Goal: Task Accomplishment & Management: Manage account settings

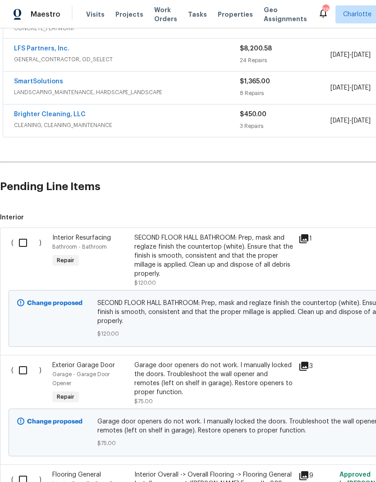
scroll to position [236, 0]
click at [25, 244] on input "checkbox" at bounding box center [27, 242] width 26 height 19
checkbox input "true"
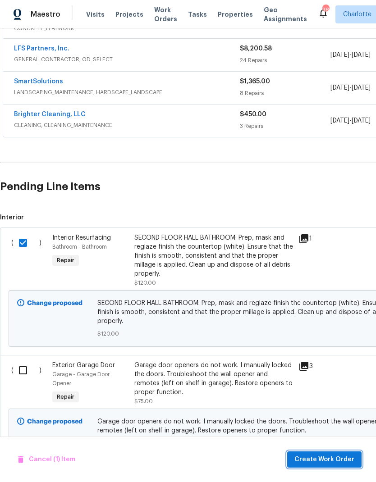
click at [341, 459] on span "Create Work Order" at bounding box center [324, 459] width 60 height 11
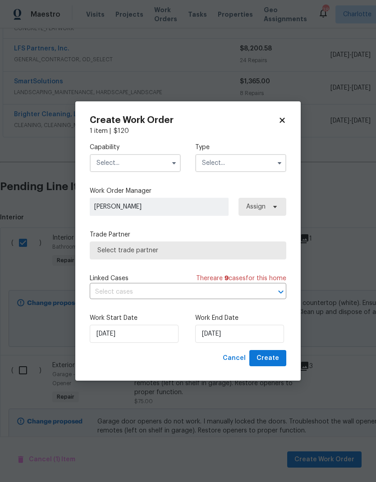
click at [133, 168] on input "text" at bounding box center [135, 163] width 91 height 18
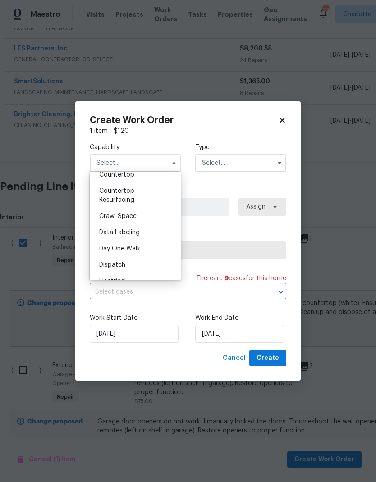
scroll to position [185, 0]
click at [152, 196] on div "Countertop Resurfacing" at bounding box center [135, 195] width 87 height 25
type input "Countertop Resurfacing"
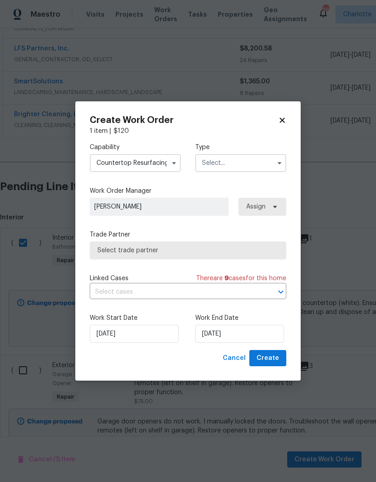
click at [247, 166] on input "text" at bounding box center [240, 163] width 91 height 18
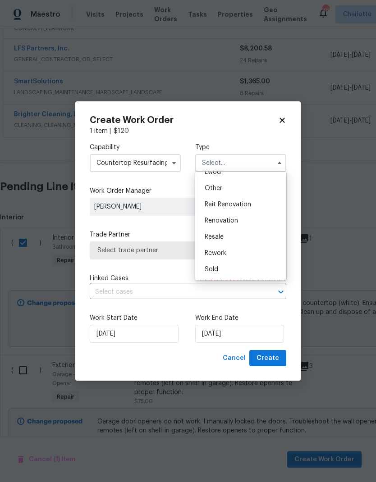
scroll to position [107, 0]
click at [249, 220] on div "Renovation" at bounding box center [240, 221] width 87 height 16
type input "Renovation"
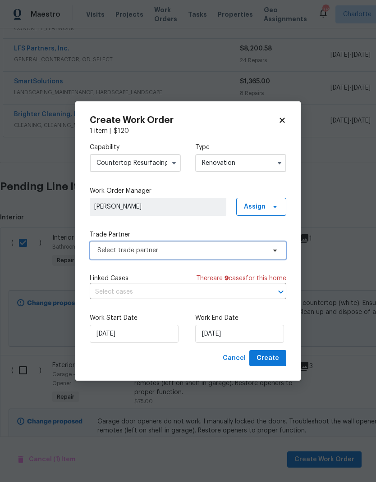
click at [266, 253] on span "Select trade partner" at bounding box center [188, 251] width 196 height 18
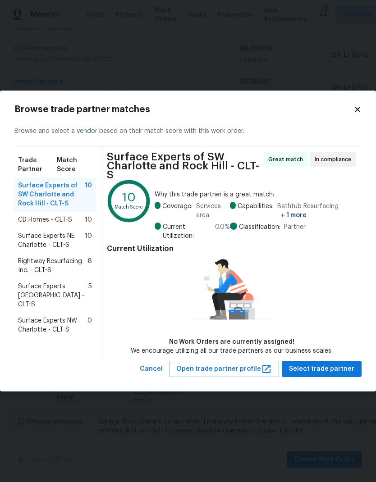
click at [69, 270] on span "Rightway Resurfacing Inc. - CLT-S" at bounding box center [53, 266] width 70 height 18
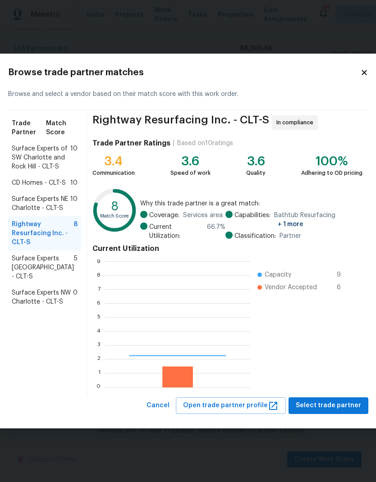
scroll to position [126, 145]
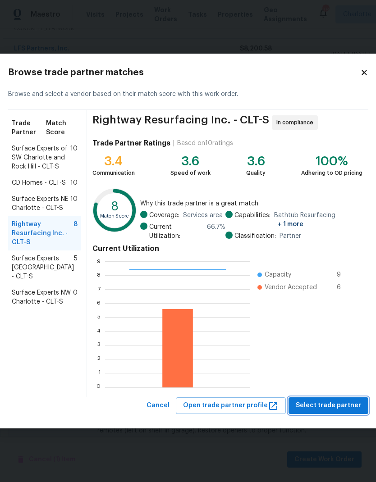
click at [332, 411] on button "Select trade partner" at bounding box center [328, 405] width 80 height 17
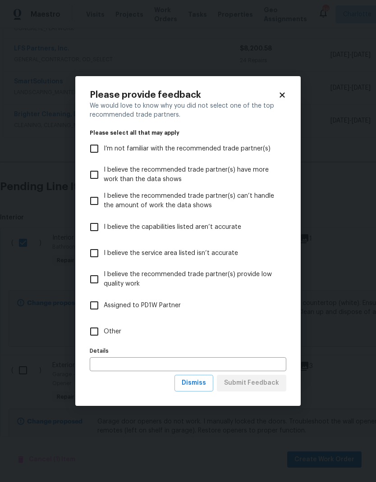
click at [100, 326] on input "Other" at bounding box center [94, 331] width 19 height 19
checkbox input "true"
click at [270, 388] on span "Submit Feedback" at bounding box center [251, 383] width 55 height 11
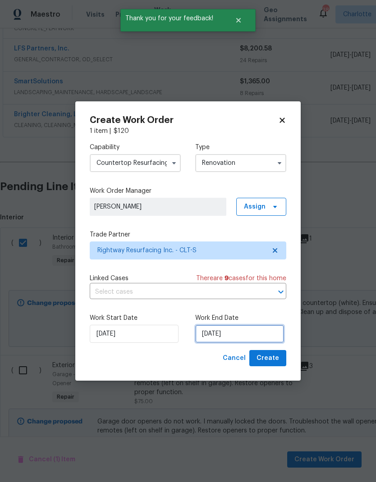
click at [252, 338] on input "[DATE]" at bounding box center [239, 334] width 89 height 18
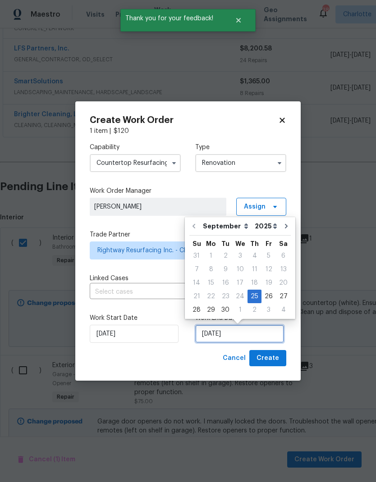
scroll to position [4, 0]
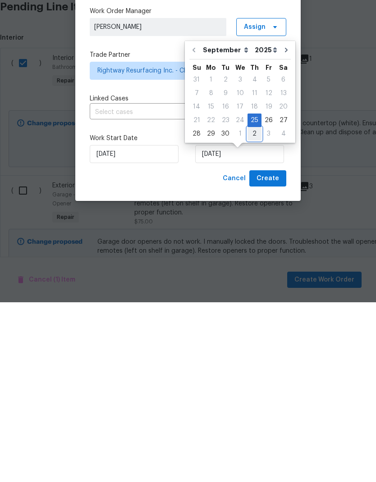
click at [252, 307] on div "2" at bounding box center [254, 313] width 14 height 13
type input "[DATE]"
select select "9"
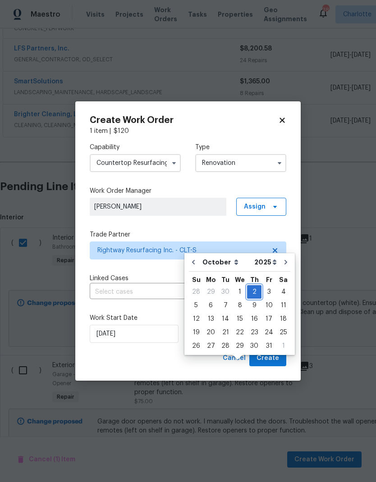
click at [253, 286] on div "2" at bounding box center [254, 292] width 14 height 13
click at [277, 361] on span "Create" at bounding box center [267, 358] width 23 height 11
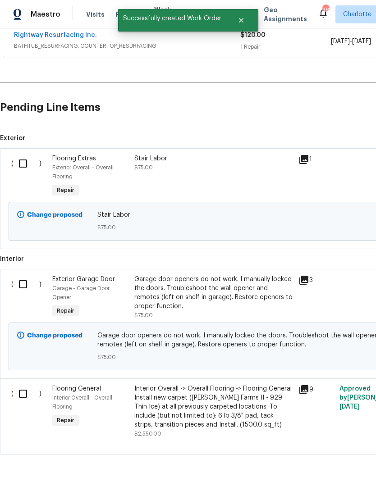
scroll to position [347, 0]
click at [29, 155] on input "checkbox" at bounding box center [27, 164] width 26 height 19
checkbox input "true"
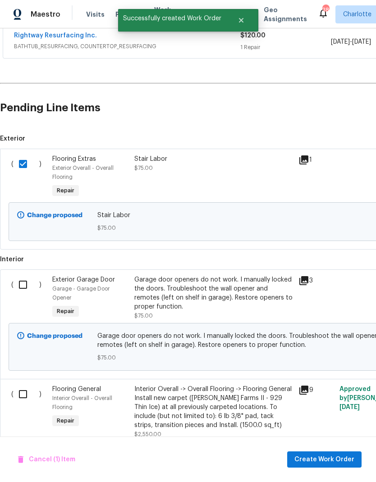
click at [29, 385] on input "checkbox" at bounding box center [27, 394] width 26 height 19
checkbox input "true"
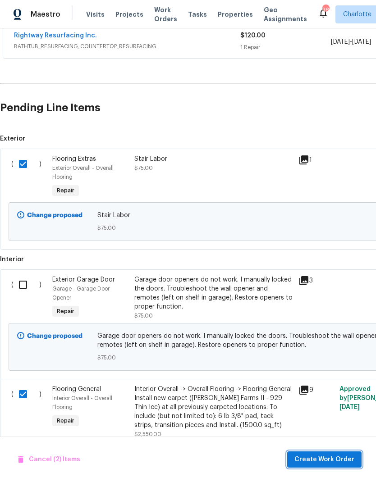
click at [336, 462] on span "Create Work Order" at bounding box center [324, 459] width 60 height 11
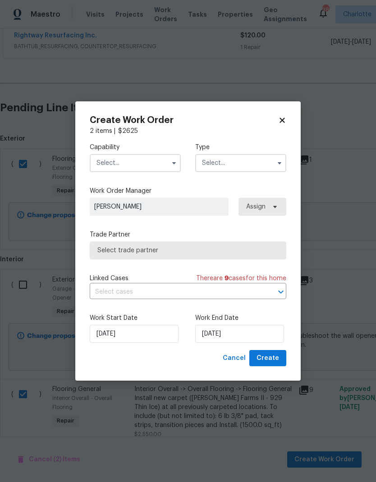
click at [138, 167] on input "text" at bounding box center [135, 163] width 91 height 18
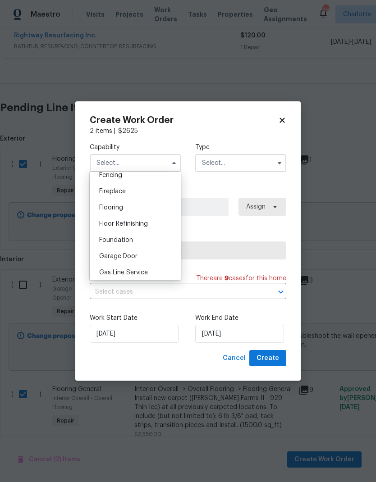
scroll to position [319, 0]
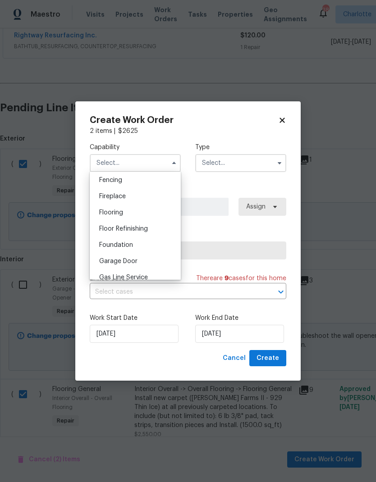
click at [146, 212] on div "Flooring" at bounding box center [135, 213] width 87 height 16
type input "Flooring"
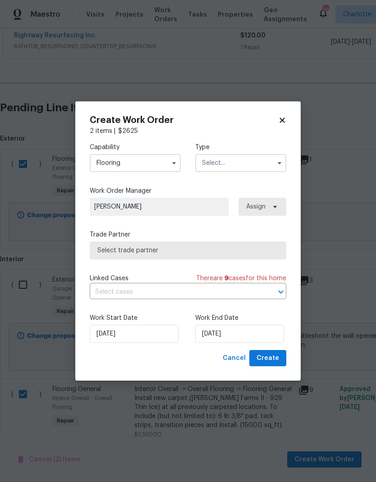
click at [256, 167] on input "text" at bounding box center [240, 163] width 91 height 18
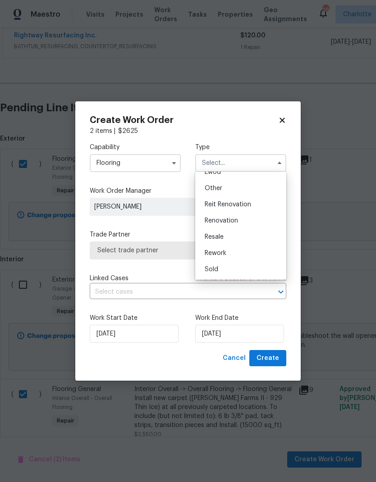
scroll to position [107, 0]
click at [236, 222] on span "Renovation" at bounding box center [221, 221] width 33 height 6
type input "Renovation"
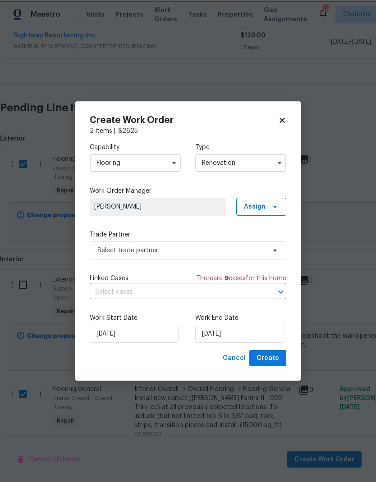
scroll to position [0, 0]
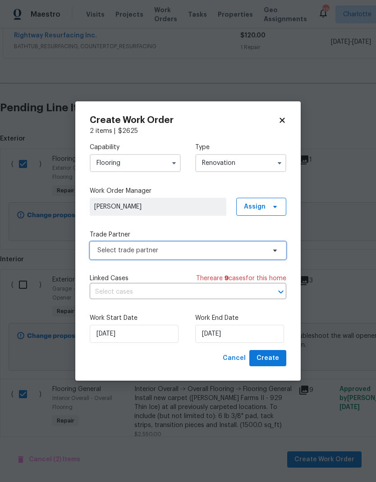
click at [267, 249] on span "Select trade partner" at bounding box center [188, 251] width 196 height 18
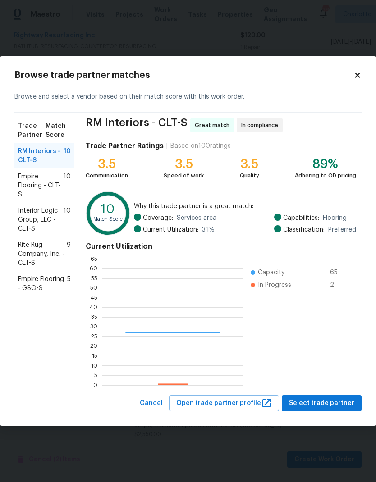
scroll to position [126, 142]
click at [69, 253] on span "9" at bounding box center [69, 254] width 4 height 27
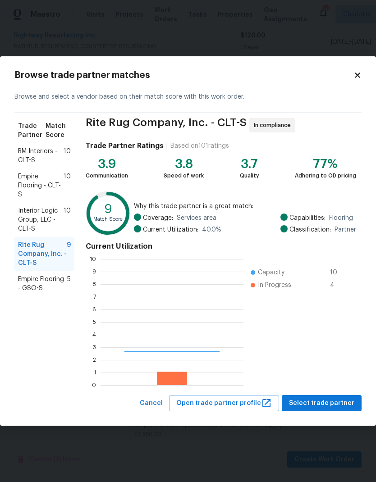
scroll to position [126, 143]
click at [27, 182] on span "Empire Flooring - CLT-S" at bounding box center [41, 185] width 46 height 27
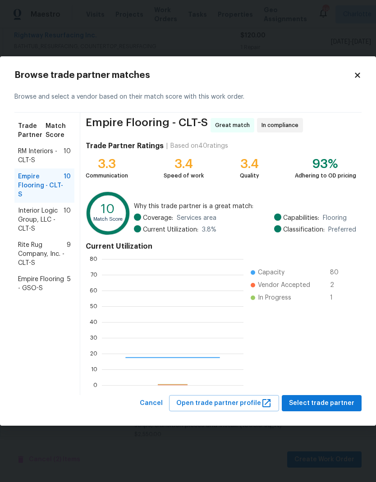
scroll to position [126, 142]
click at [19, 161] on span "RM Interiors - CLT-S" at bounding box center [41, 156] width 46 height 18
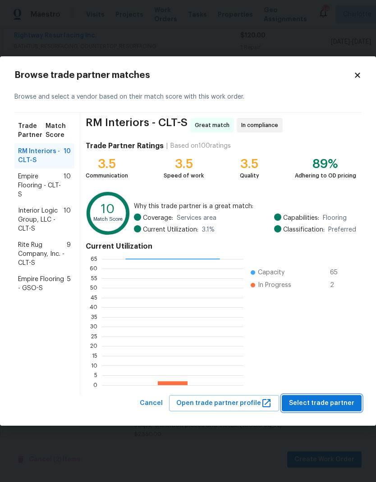
click at [335, 407] on span "Select trade partner" at bounding box center [321, 403] width 65 height 11
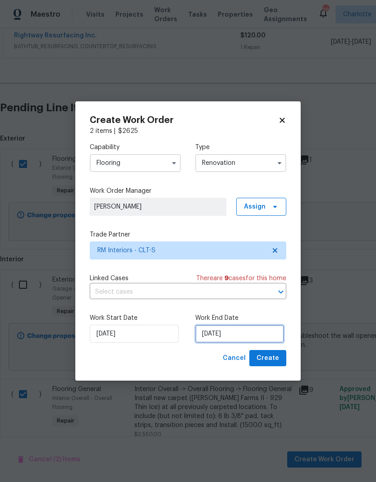
click at [250, 336] on input "[DATE]" at bounding box center [239, 334] width 89 height 18
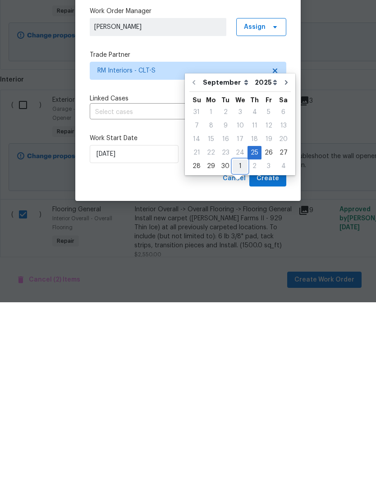
click at [240, 340] on div "1" at bounding box center [240, 346] width 15 height 13
type input "[DATE]"
select select "9"
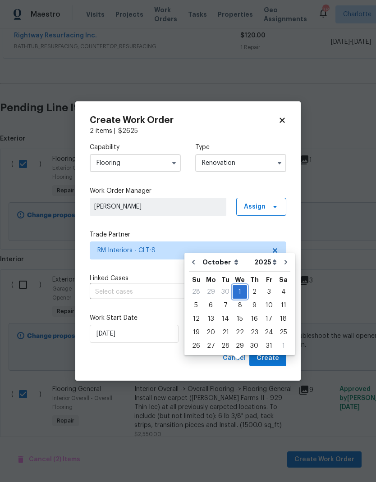
click at [236, 286] on div "1" at bounding box center [240, 292] width 14 height 13
click at [275, 363] on span "Create" at bounding box center [267, 358] width 23 height 11
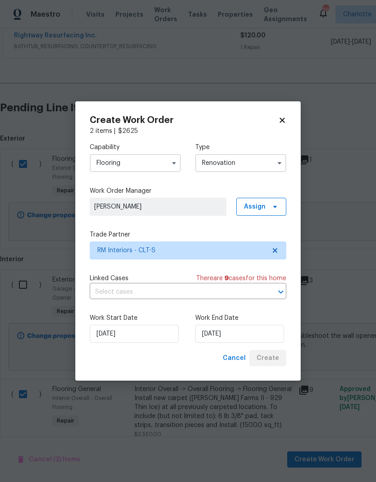
scroll to position [66, 0]
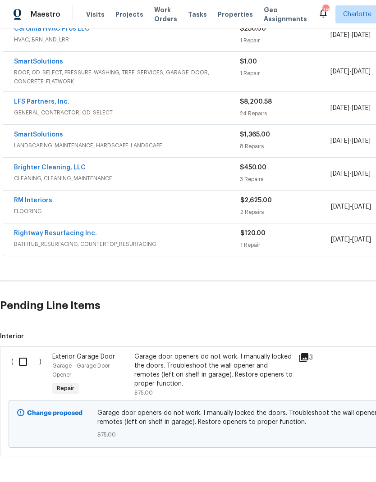
scroll to position [182, 0]
click at [26, 362] on input "checkbox" at bounding box center [27, 362] width 26 height 19
checkbox input "true"
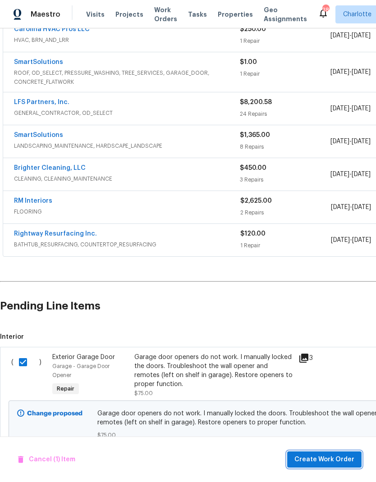
click at [337, 463] on span "Create Work Order" at bounding box center [324, 459] width 60 height 11
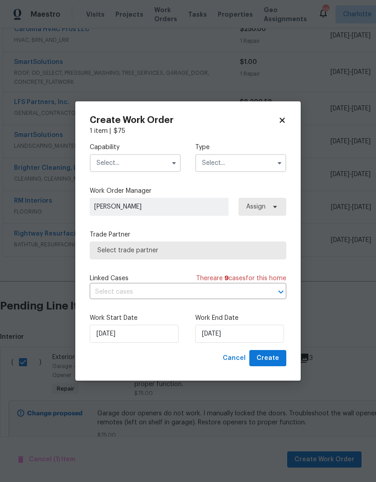
click at [146, 170] on input "text" at bounding box center [135, 163] width 91 height 18
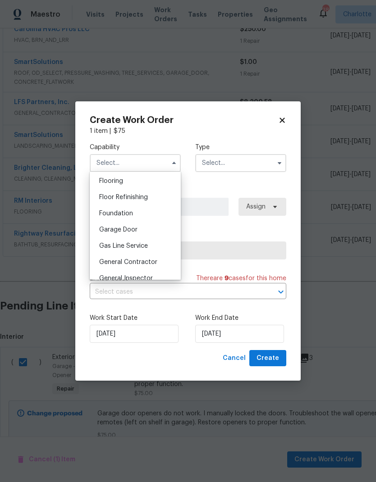
scroll to position [351, 0]
click at [143, 231] on div "Garage Door" at bounding box center [135, 229] width 87 height 16
type input "Garage Door"
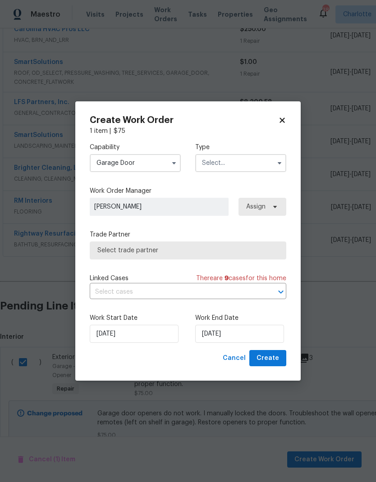
click at [255, 165] on input "text" at bounding box center [240, 163] width 91 height 18
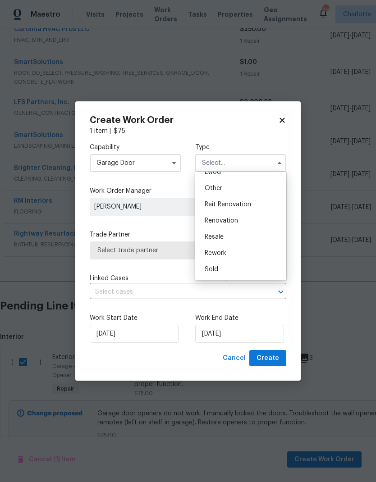
scroll to position [107, 0]
click at [247, 219] on div "Renovation" at bounding box center [240, 221] width 87 height 16
type input "Renovation"
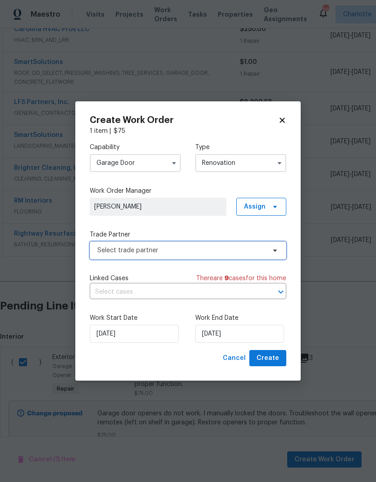
click at [245, 247] on span "Select trade partner" at bounding box center [181, 250] width 168 height 9
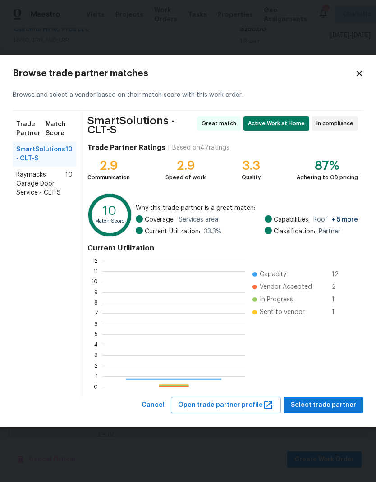
scroll to position [126, 143]
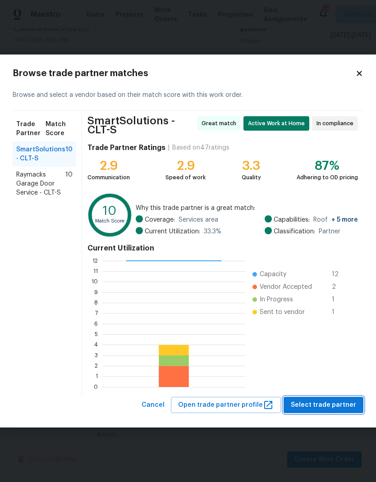
click at [325, 401] on span "Select trade partner" at bounding box center [323, 405] width 65 height 11
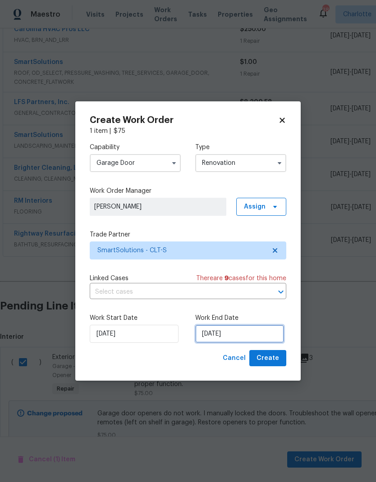
click at [251, 335] on input "9/25/2025" at bounding box center [239, 334] width 89 height 18
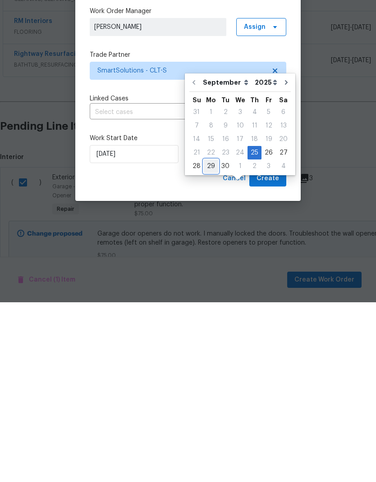
click at [211, 340] on div "29" at bounding box center [211, 346] width 14 height 13
type input "9/29/2025"
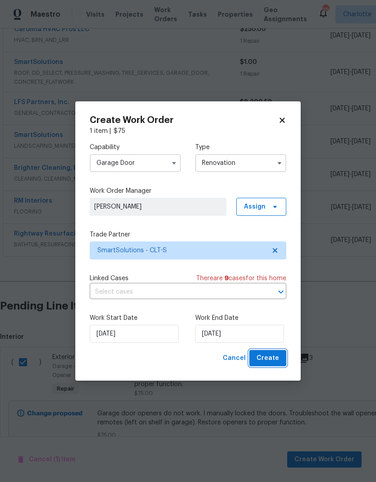
click at [278, 365] on button "Create" at bounding box center [267, 358] width 37 height 17
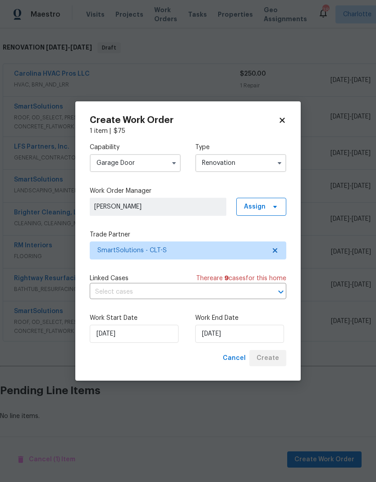
scroll to position [101, 0]
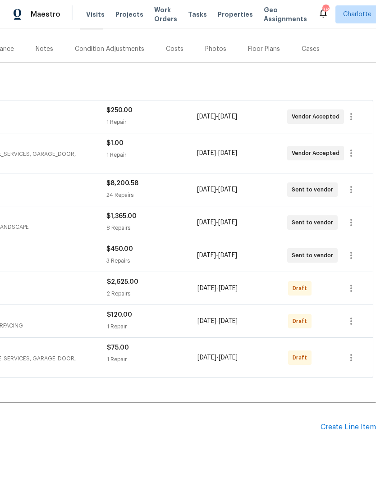
scroll to position [101, 133]
click at [353, 292] on icon "button" at bounding box center [351, 288] width 11 height 11
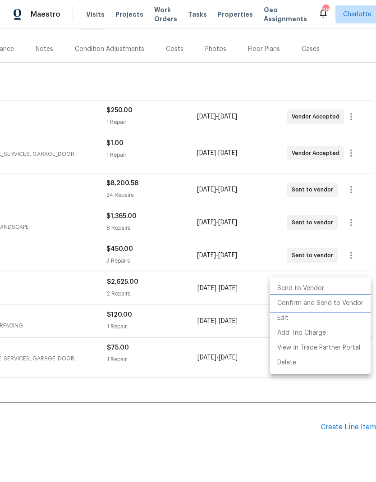
click at [338, 306] on li "Confirm and Send to Vendor" at bounding box center [320, 303] width 101 height 15
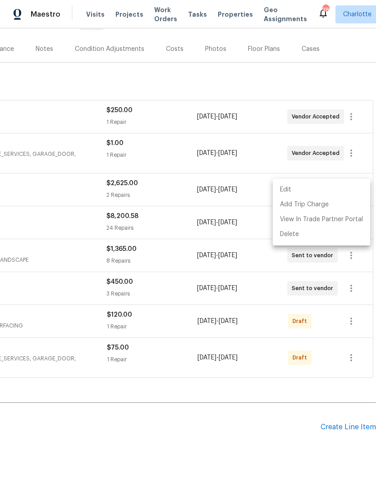
click at [231, 434] on div at bounding box center [188, 241] width 376 height 482
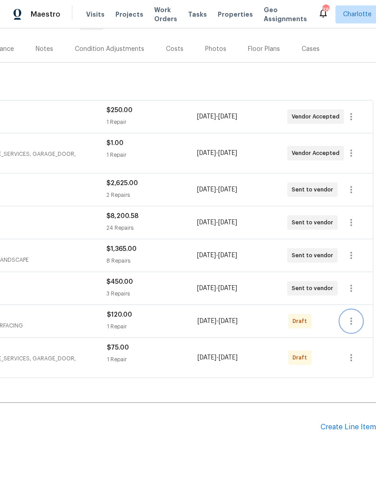
click at [353, 324] on icon "button" at bounding box center [351, 321] width 11 height 11
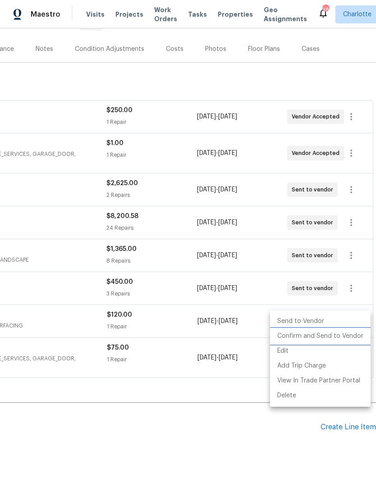
click at [343, 339] on li "Confirm and Send to Vendor" at bounding box center [320, 336] width 101 height 15
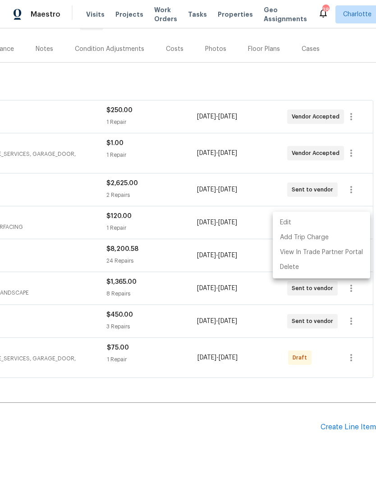
click at [172, 396] on div at bounding box center [188, 241] width 376 height 482
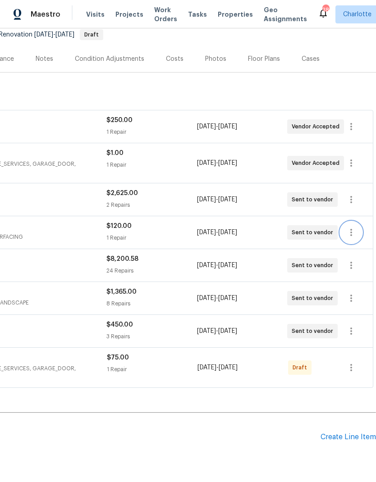
scroll to position [91, 133]
click at [351, 367] on icon "button" at bounding box center [351, 367] width 2 height 7
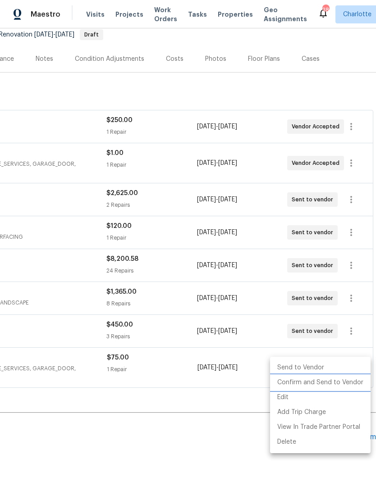
click at [322, 384] on li "Confirm and Send to Vendor" at bounding box center [320, 382] width 101 height 15
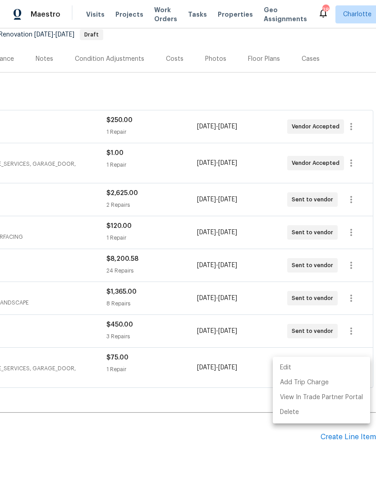
click at [189, 443] on div at bounding box center [188, 241] width 376 height 482
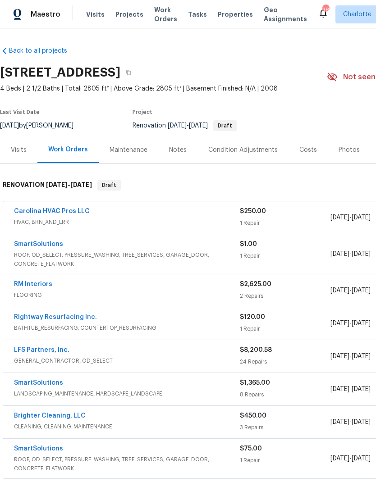
scroll to position [0, 0]
click at [137, 75] on button "button" at bounding box center [128, 72] width 16 height 16
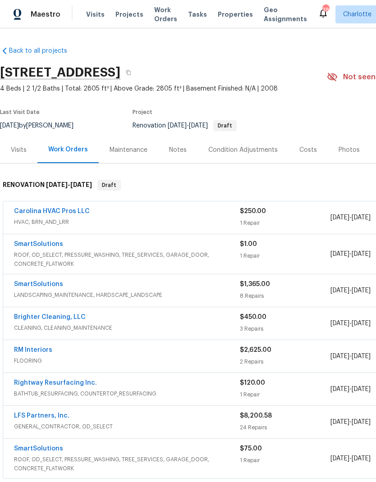
click at [53, 214] on link "Carolina HVAC Pros LLC" at bounding box center [52, 211] width 76 height 6
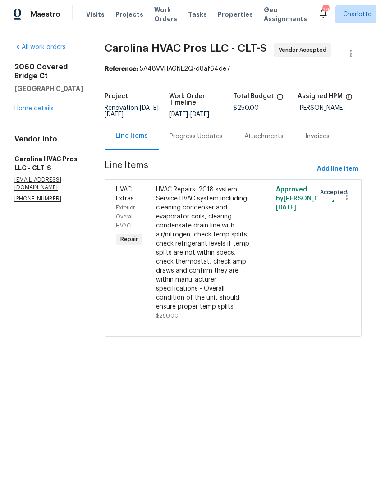
click at [198, 150] on div "Progress Updates" at bounding box center [196, 136] width 75 height 27
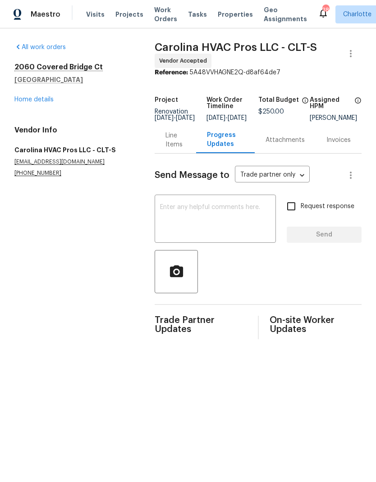
click at [205, 225] on textarea at bounding box center [215, 220] width 110 height 32
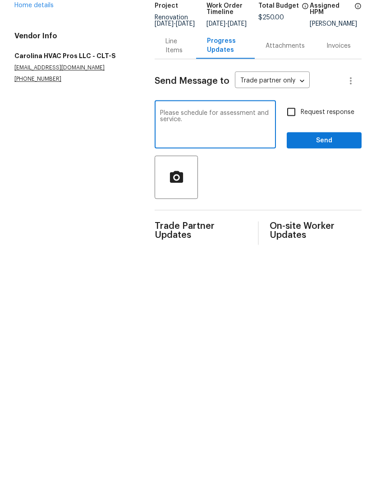
type textarea "Please schedule for assessment and service."
click at [297, 197] on input "Request response" at bounding box center [291, 206] width 19 height 19
checkbox input "true"
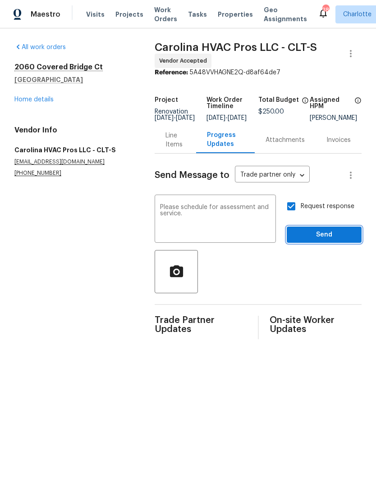
click at [328, 241] on span "Send" at bounding box center [324, 234] width 60 height 11
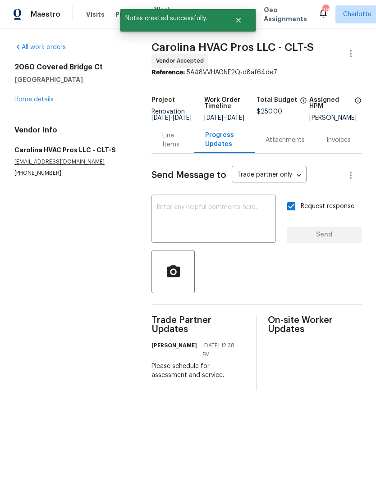
click at [46, 96] on link "Home details" at bounding box center [33, 99] width 39 height 6
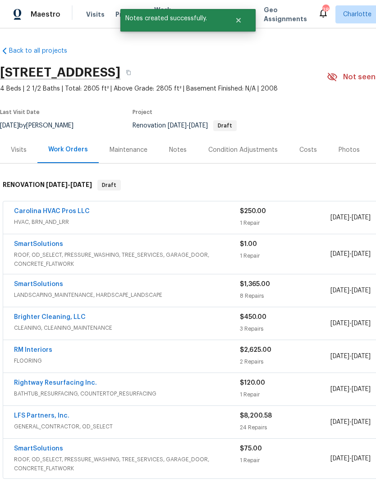
click at [57, 246] on link "SmartSolutions" at bounding box center [38, 244] width 49 height 6
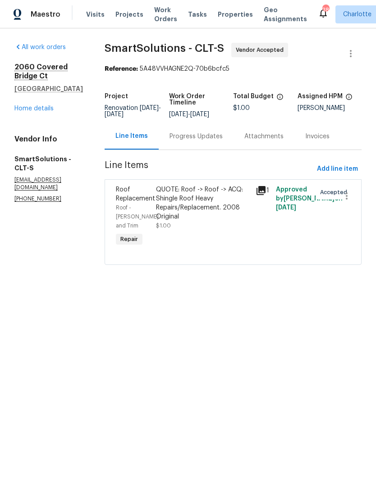
click at [197, 150] on div "Progress Updates" at bounding box center [196, 136] width 75 height 27
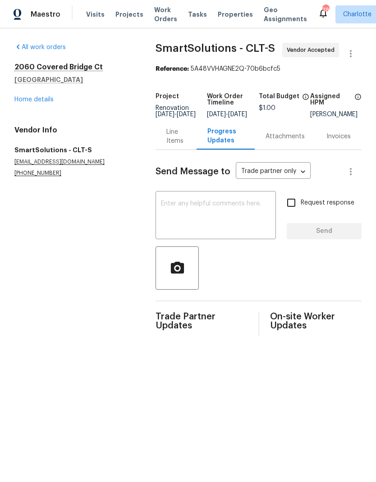
click at [198, 226] on textarea at bounding box center [216, 217] width 110 height 32
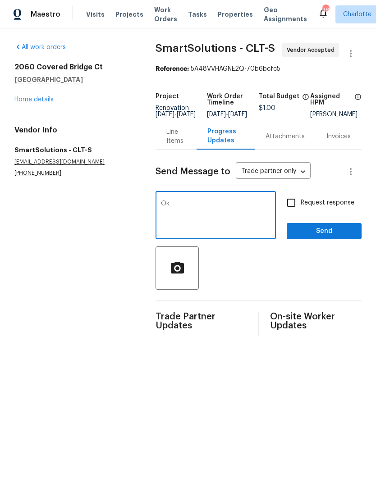
type textarea "O"
type textarea "We now own this home. Please provide an update on roofers findings here."
click at [296, 209] on input "Request response" at bounding box center [291, 202] width 19 height 19
checkbox input "true"
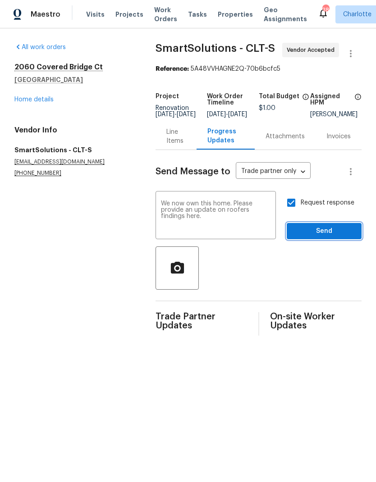
click at [336, 233] on span "Send" at bounding box center [324, 231] width 60 height 11
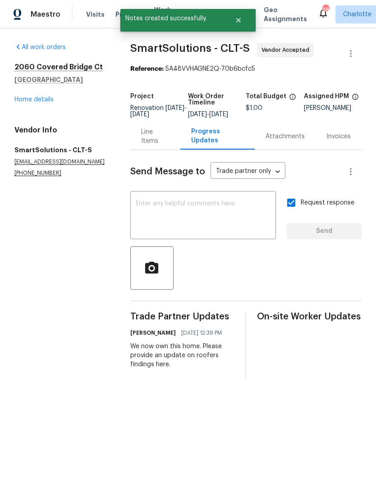
click at [41, 101] on link "Home details" at bounding box center [33, 99] width 39 height 6
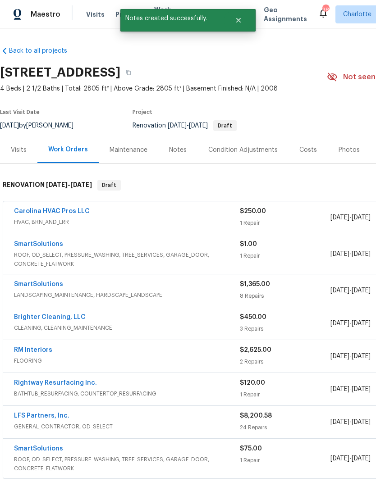
click at [47, 287] on link "SmartSolutions" at bounding box center [38, 284] width 49 height 6
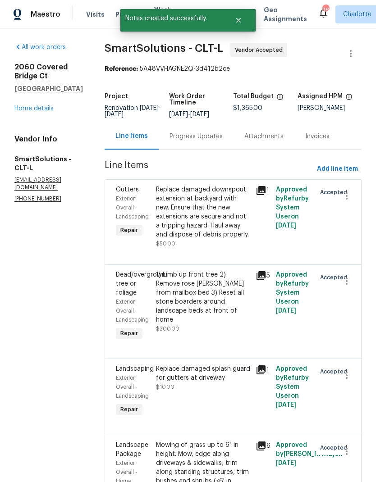
click at [200, 150] on div "Progress Updates" at bounding box center [196, 136] width 75 height 27
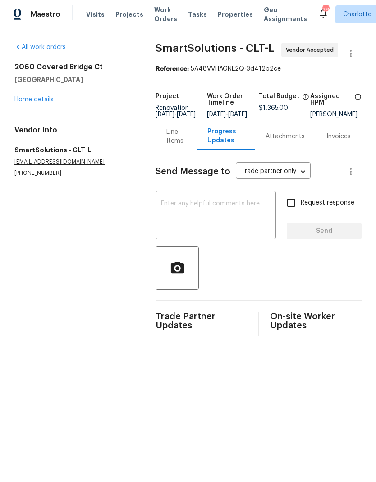
click at [185, 223] on textarea at bounding box center [216, 217] width 110 height 32
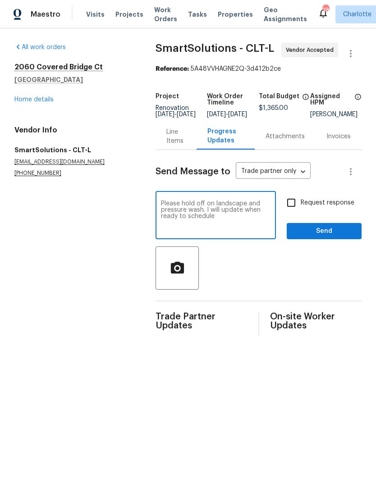
type textarea "Please hold off on landscape and pressure wash. I will update when ready to sch…"
click at [293, 205] on input "Request response" at bounding box center [291, 202] width 19 height 19
checkbox input "true"
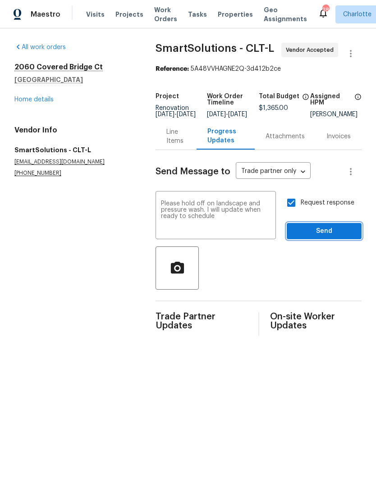
click at [334, 237] on span "Send" at bounding box center [324, 231] width 60 height 11
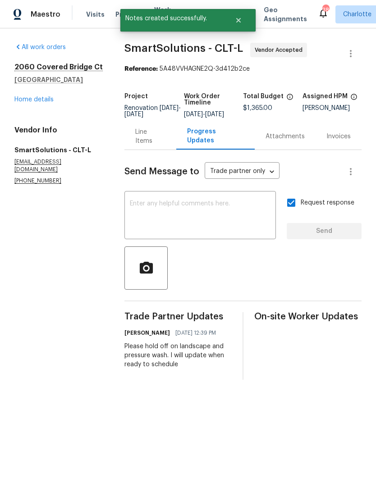
click at [36, 102] on link "Home details" at bounding box center [33, 99] width 39 height 6
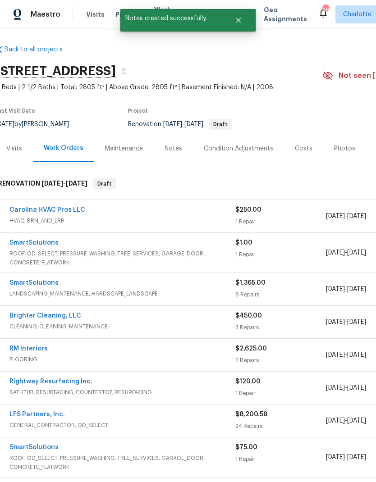
scroll to position [0, 5]
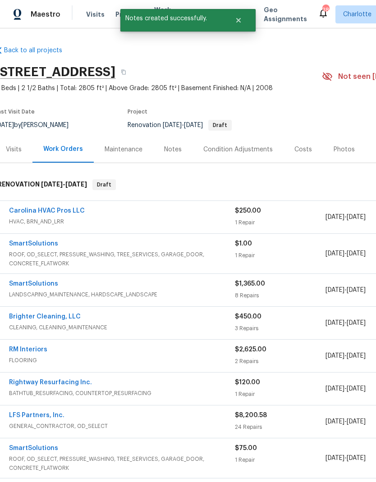
click at [31, 349] on link "RM Interiors" at bounding box center [28, 350] width 38 height 6
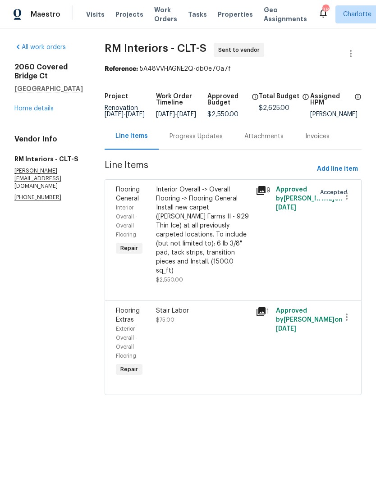
click at [201, 149] on div "Progress Updates" at bounding box center [196, 136] width 75 height 27
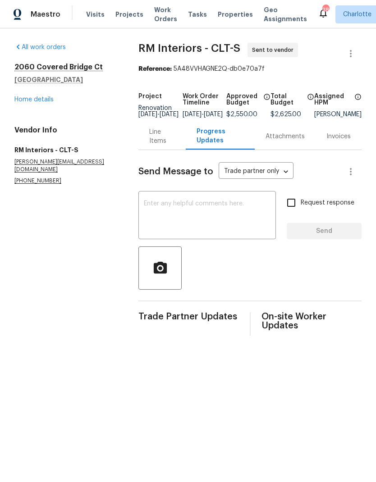
click at [195, 216] on textarea at bounding box center [207, 217] width 127 height 32
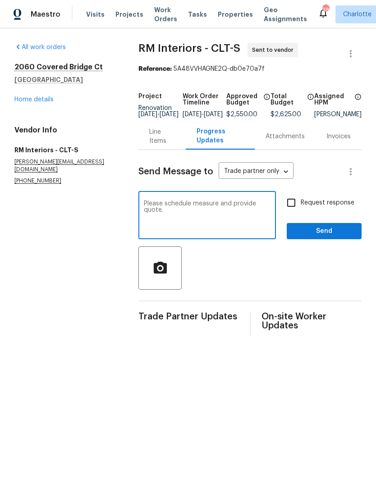
type textarea "Please schedule measure and provide quote."
click at [294, 206] on input "Request response" at bounding box center [291, 202] width 19 height 19
checkbox input "true"
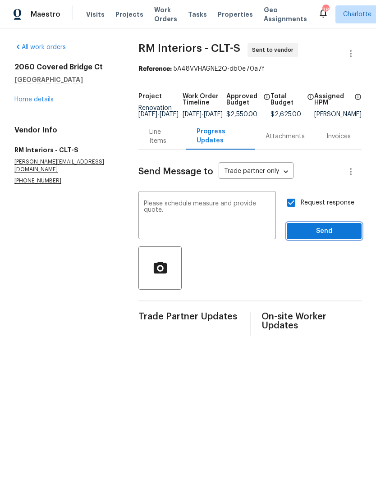
click at [337, 235] on span "Send" at bounding box center [324, 231] width 60 height 11
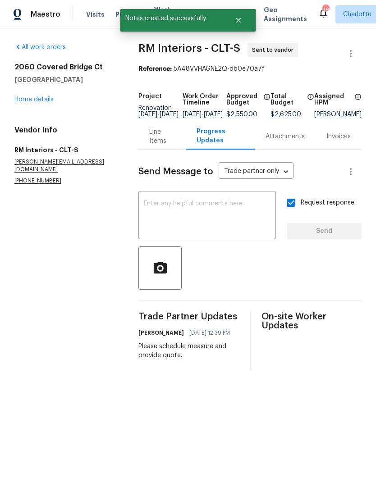
click at [39, 102] on link "Home details" at bounding box center [33, 99] width 39 height 6
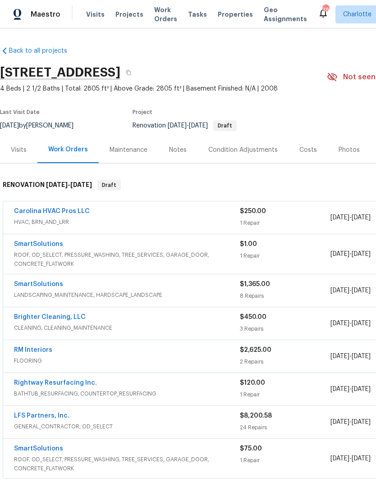
click at [60, 319] on link "Brighter Cleaning, LLC" at bounding box center [50, 317] width 72 height 6
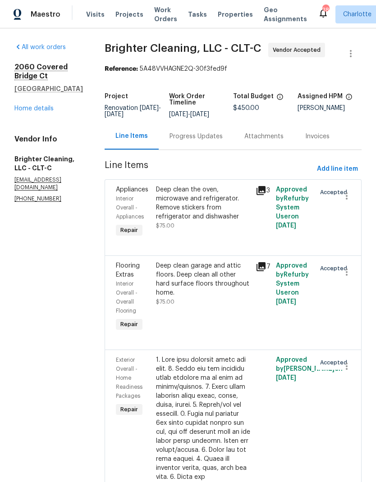
click at [188, 138] on div "Progress Updates" at bounding box center [195, 136] width 53 height 9
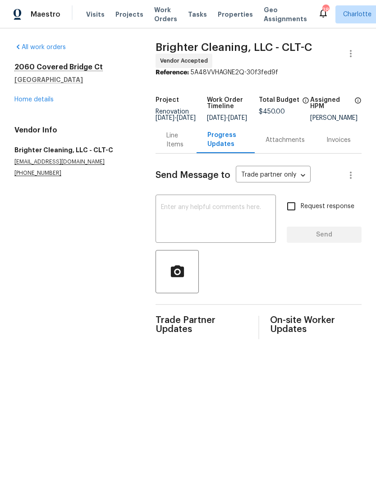
click at [189, 230] on textarea at bounding box center [216, 220] width 110 height 32
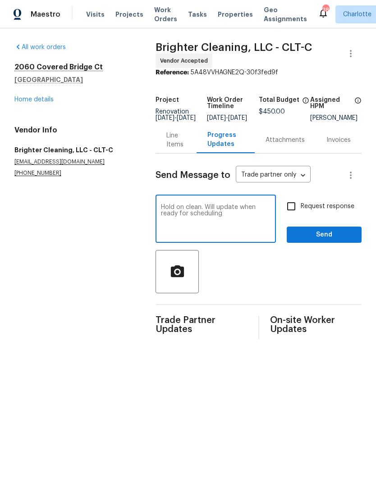
type textarea "Hold on clean. Will update when ready for scheduling"
click at [290, 210] on input "Request response" at bounding box center [291, 206] width 19 height 19
checkbox input "true"
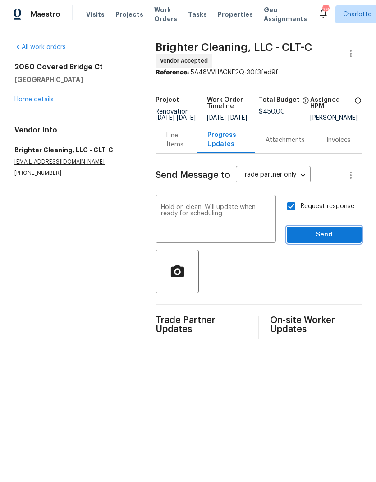
click at [345, 238] on span "Send" at bounding box center [324, 234] width 60 height 11
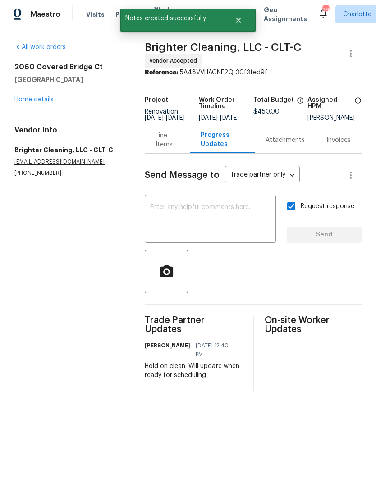
click at [43, 94] on div "2060 Covered Bridge Ct Rock Hill, SC 29732 Home details" at bounding box center [68, 83] width 109 height 41
click at [37, 101] on link "Home details" at bounding box center [33, 99] width 39 height 6
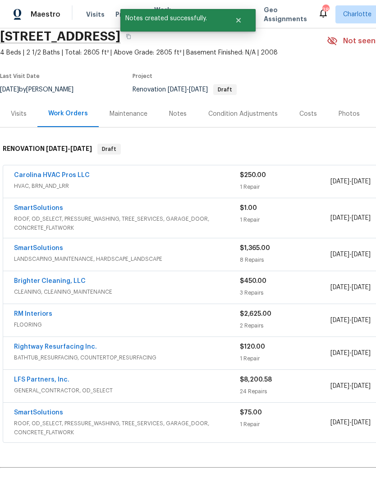
scroll to position [36, 0]
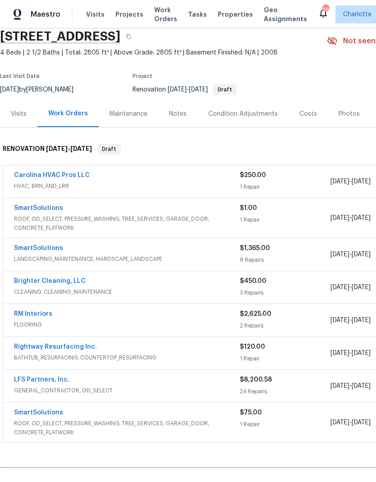
click at [64, 349] on link "Rightway Resurfacing Inc." at bounding box center [55, 347] width 83 height 6
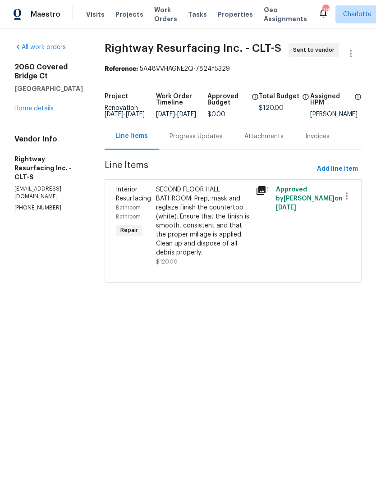
click at [211, 141] on div "Progress Updates" at bounding box center [195, 136] width 53 height 9
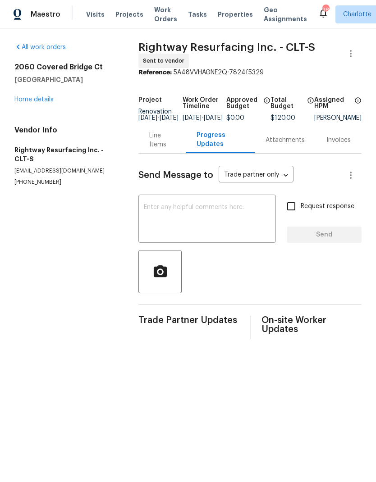
click at [206, 228] on textarea at bounding box center [207, 220] width 127 height 32
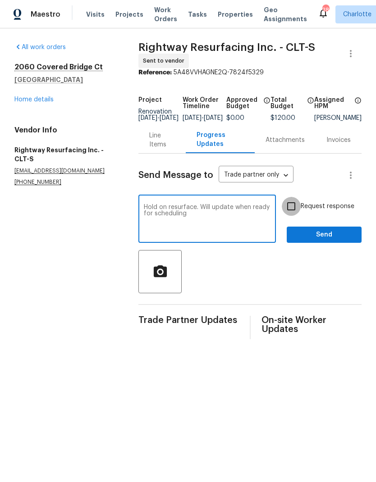
type textarea "Hold on resurface. Will update when ready for scheduling"
click at [292, 212] on input "Request response" at bounding box center [291, 206] width 19 height 19
checkbox input "true"
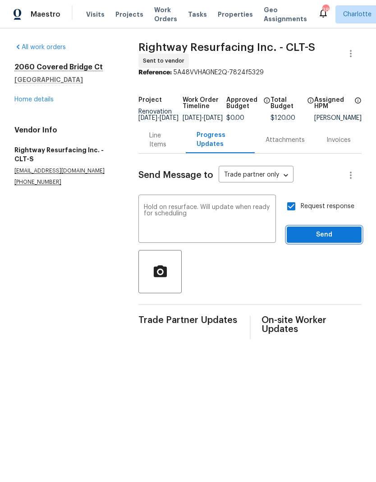
click at [328, 240] on span "Send" at bounding box center [324, 234] width 60 height 11
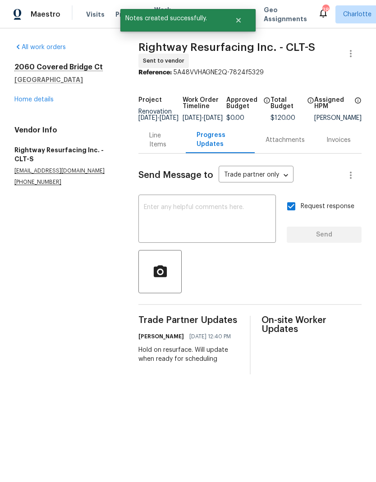
click at [43, 94] on div "2060 Covered Bridge Ct Rock Hill, SC 29732 Home details" at bounding box center [65, 83] width 102 height 41
click at [39, 100] on link "Home details" at bounding box center [33, 99] width 39 height 6
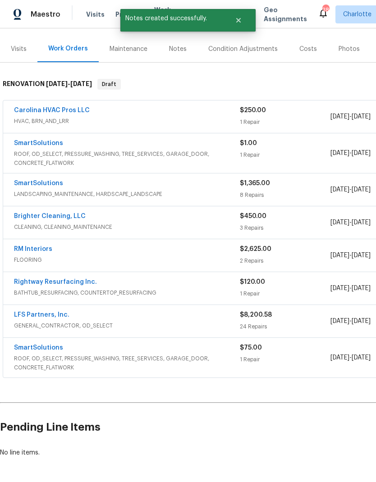
scroll to position [101, 0]
click at [41, 350] on link "SmartSolutions" at bounding box center [38, 348] width 49 height 6
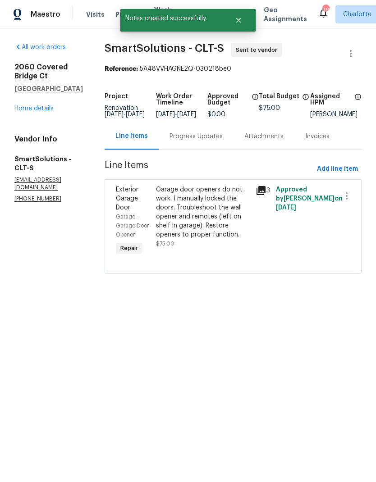
click at [197, 150] on div "Progress Updates" at bounding box center [196, 136] width 75 height 27
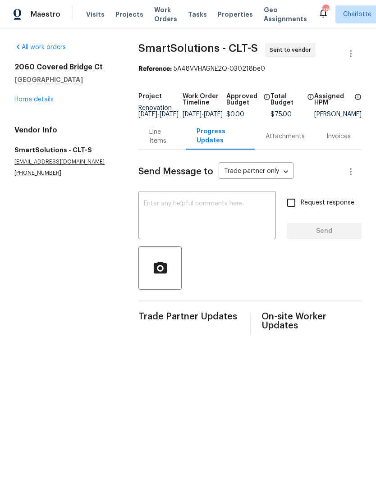
click at [175, 216] on textarea at bounding box center [207, 217] width 127 height 32
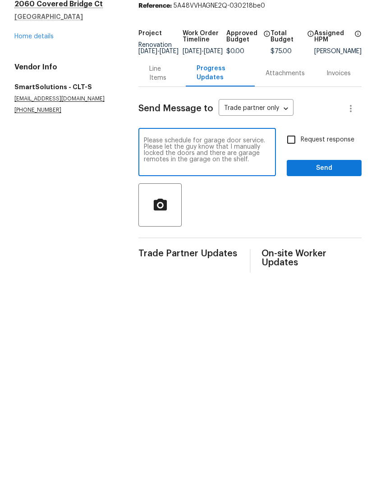
type textarea "Please schedule for garage door service. Please let the guy know that I manuall…"
click at [295, 193] on input "Request response" at bounding box center [291, 202] width 19 height 19
checkbox input "true"
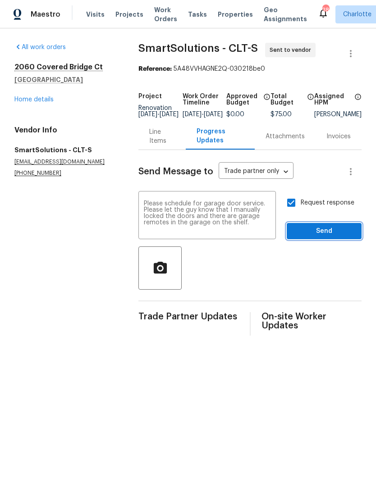
click at [329, 237] on span "Send" at bounding box center [324, 231] width 60 height 11
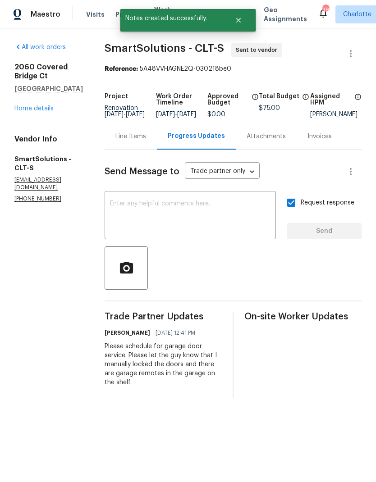
click at [43, 108] on link "Home details" at bounding box center [33, 108] width 39 height 6
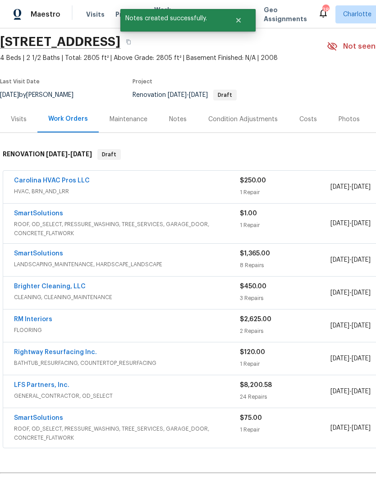
scroll to position [30, 0]
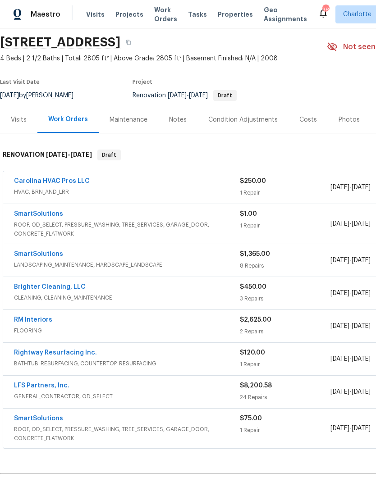
click at [47, 383] on link "LFS Partners, Inc." at bounding box center [41, 386] width 55 height 6
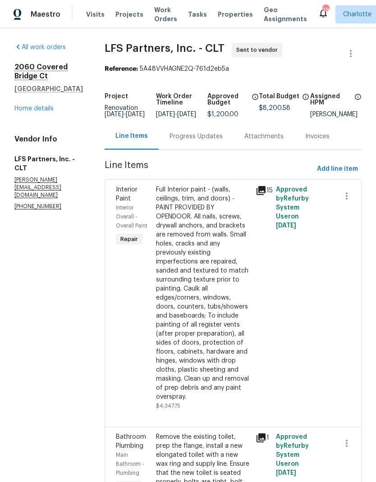
click at [183, 150] on div "Progress Updates" at bounding box center [196, 136] width 75 height 27
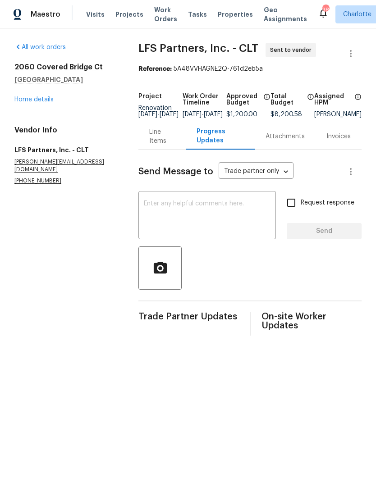
click at [171, 230] on textarea at bounding box center [207, 217] width 127 height 32
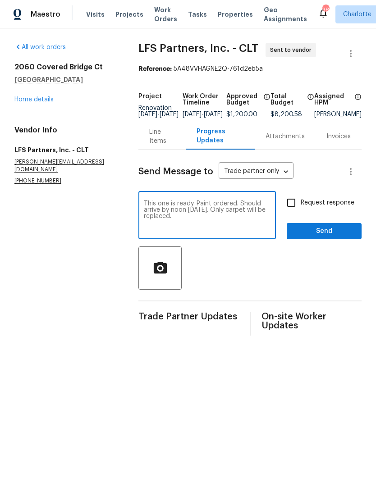
type textarea "This one is ready. Paint ordered. Should arrive by noon tomorrow. Only carpet w…"
click at [291, 212] on input "Request response" at bounding box center [291, 202] width 19 height 19
checkbox input "true"
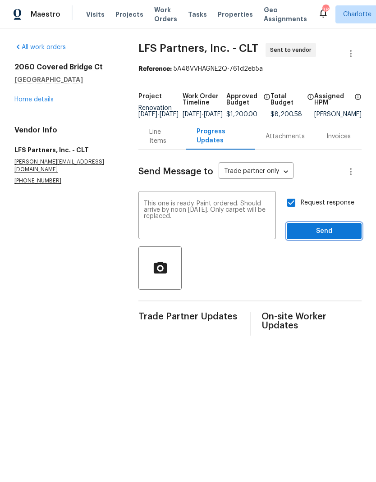
click at [329, 240] on button "Send" at bounding box center [324, 231] width 75 height 17
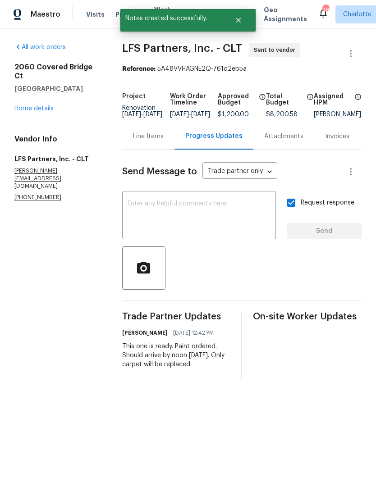
click at [44, 102] on div "2060 Covered Bridge Ct Rock Hill, SC 29732 Home details" at bounding box center [57, 88] width 86 height 50
click at [28, 111] on link "Home details" at bounding box center [33, 108] width 39 height 6
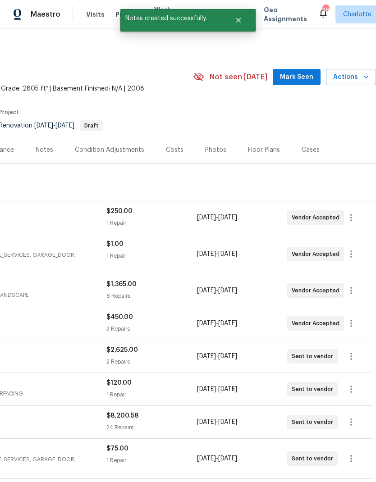
scroll to position [0, 133]
click at [302, 75] on span "Mark Seen" at bounding box center [296, 77] width 33 height 11
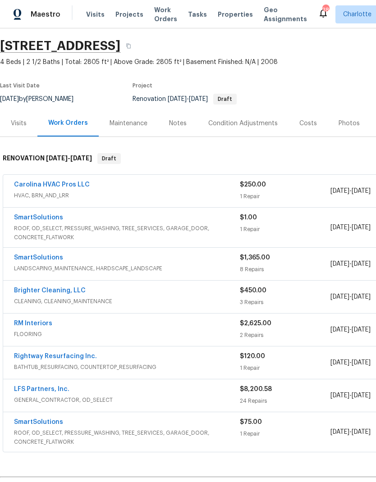
scroll to position [27, 0]
click at [62, 290] on link "Brighter Cleaning, LLC" at bounding box center [50, 291] width 72 height 6
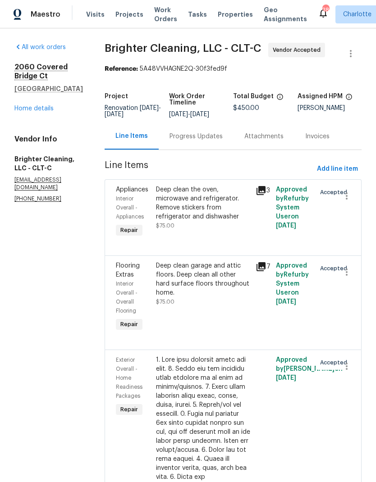
click at [190, 138] on div "Progress Updates" at bounding box center [195, 136] width 53 height 9
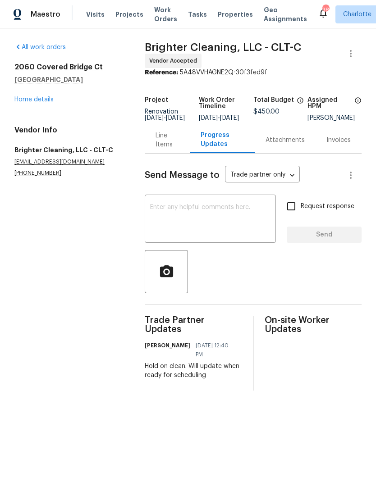
click at [39, 101] on link "Home details" at bounding box center [33, 99] width 39 height 6
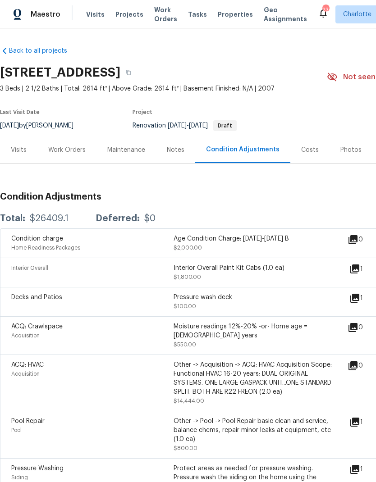
click at [74, 142] on div "Work Orders" at bounding box center [66, 150] width 59 height 27
